Goal: Task Accomplishment & Management: Use online tool/utility

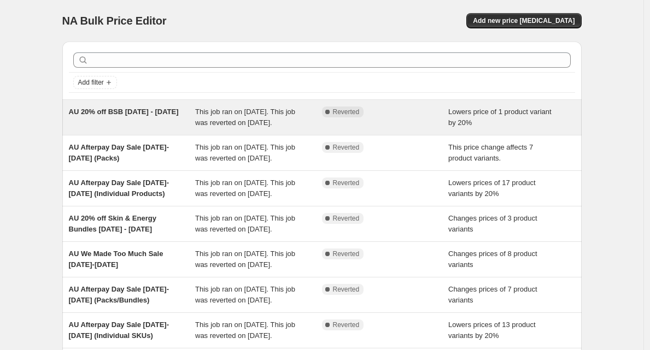
click at [138, 116] on div "AU 20% off BSB [DATE] - [DATE]" at bounding box center [132, 118] width 127 height 22
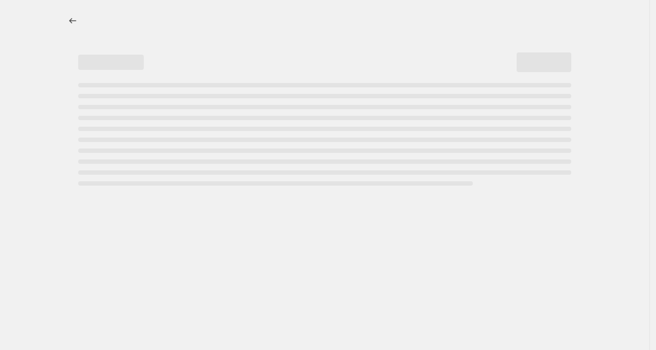
select select "percentage"
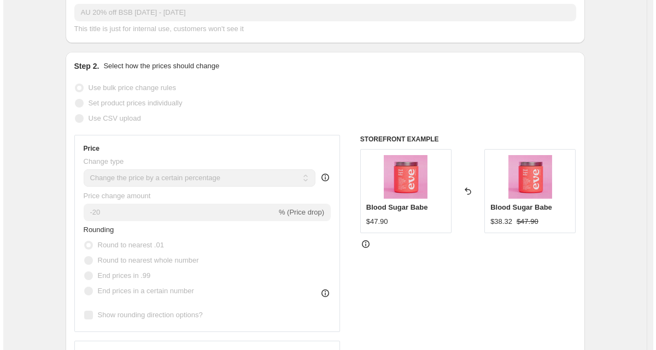
scroll to position [174, 0]
